Goal: Find specific page/section: Find specific page/section

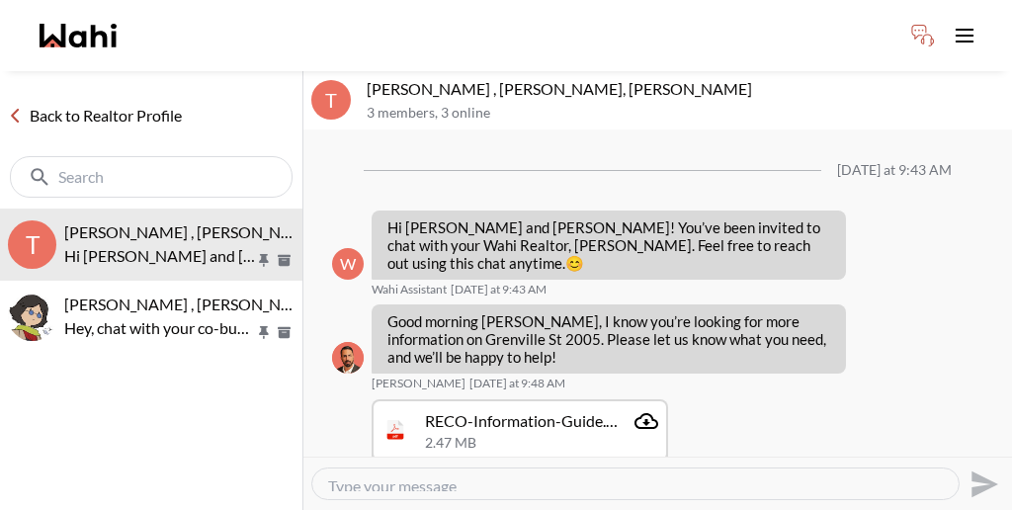
scroll to position [1231, 0]
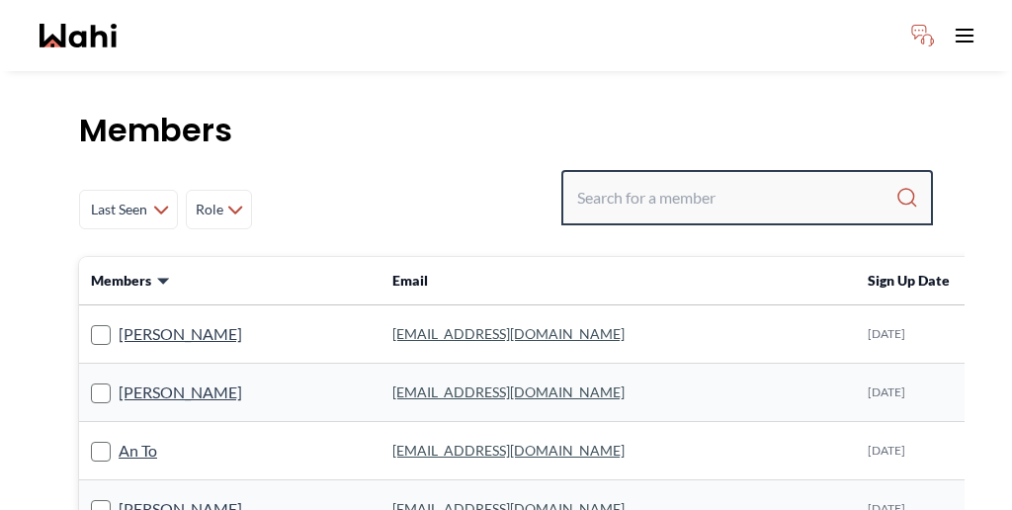
click at [716, 180] on input "Search input" at bounding box center [736, 198] width 318 height 36
paste input "[PERSON_NAME]"
type input "[PERSON_NAME]"
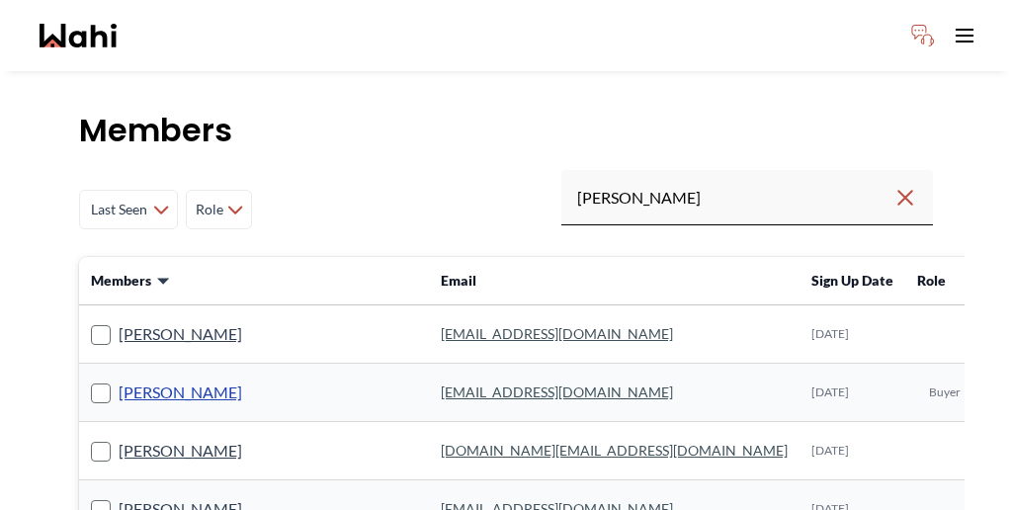
click at [119, 380] on link "[PERSON_NAME]" at bounding box center [181, 393] width 124 height 26
